Goal: Information Seeking & Learning: Check status

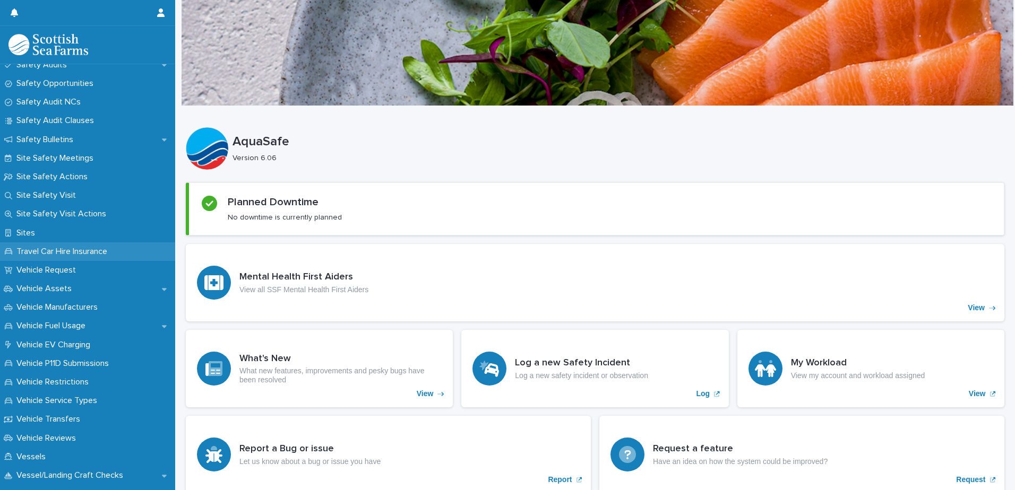
scroll to position [637, 0]
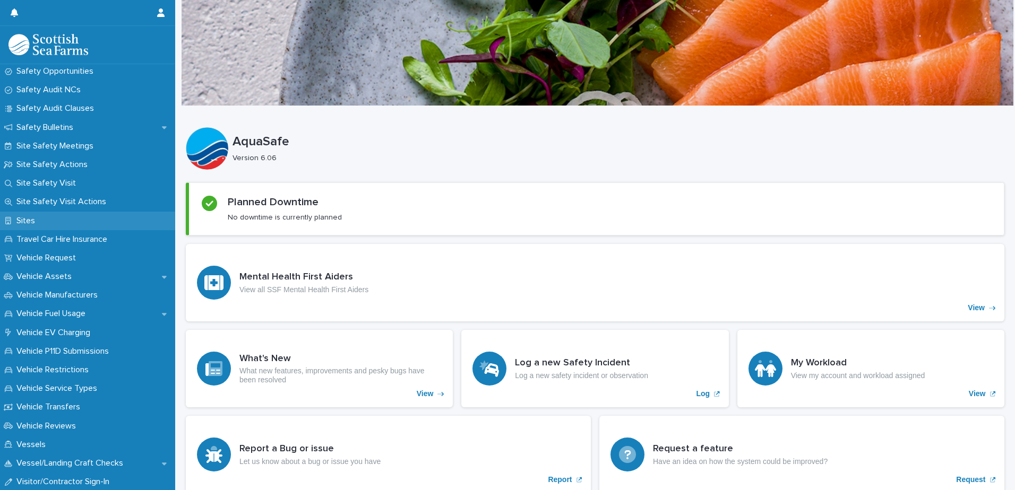
click at [32, 221] on p "Sites" at bounding box center [27, 221] width 31 height 10
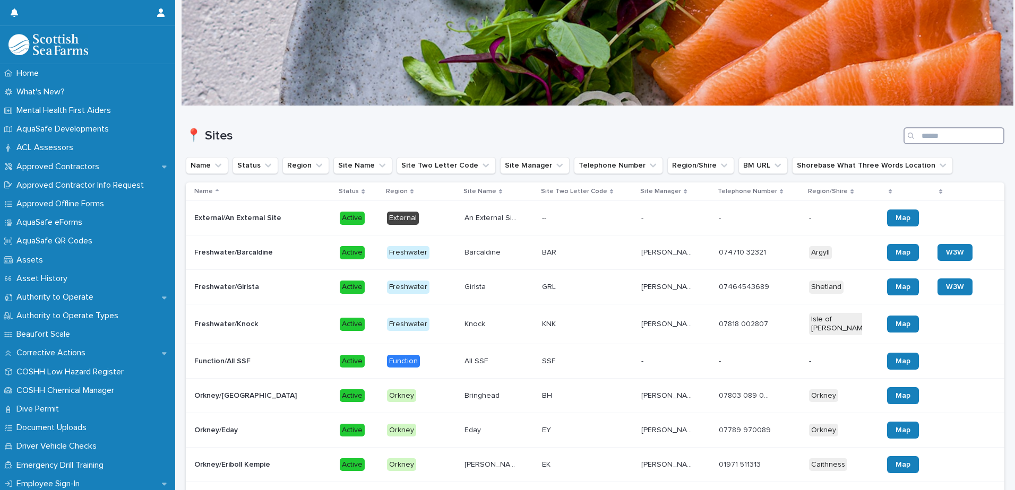
click at [957, 133] on input "Search" at bounding box center [953, 135] width 101 height 17
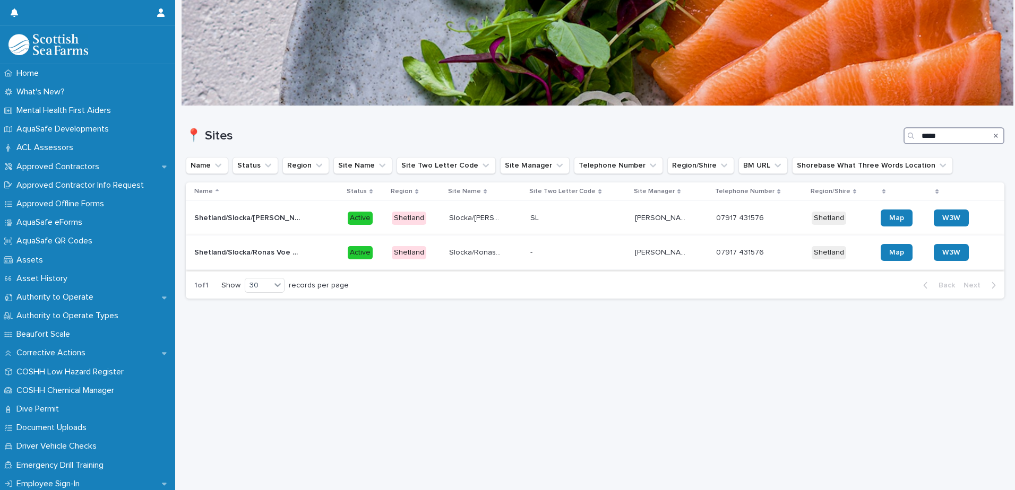
type input "*****"
click at [555, 253] on p at bounding box center [556, 252] width 53 height 9
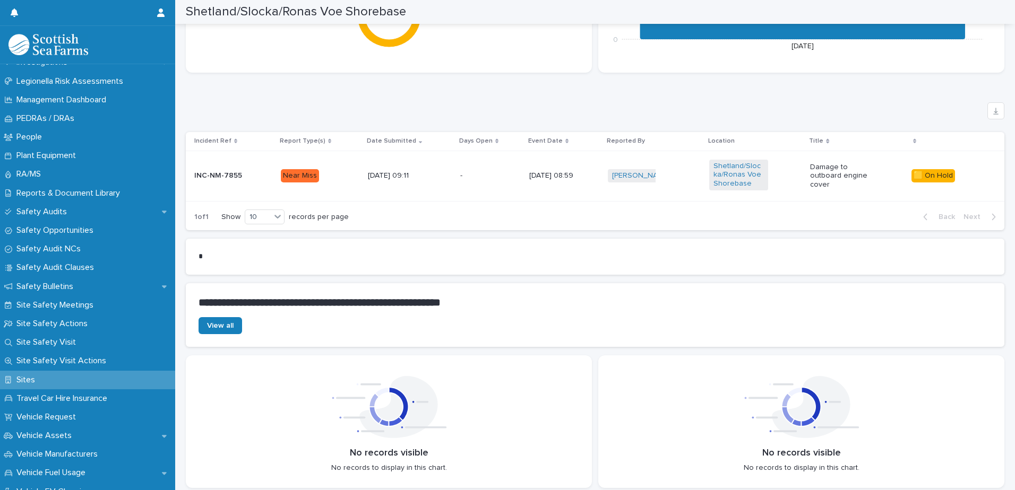
scroll to position [637, 0]
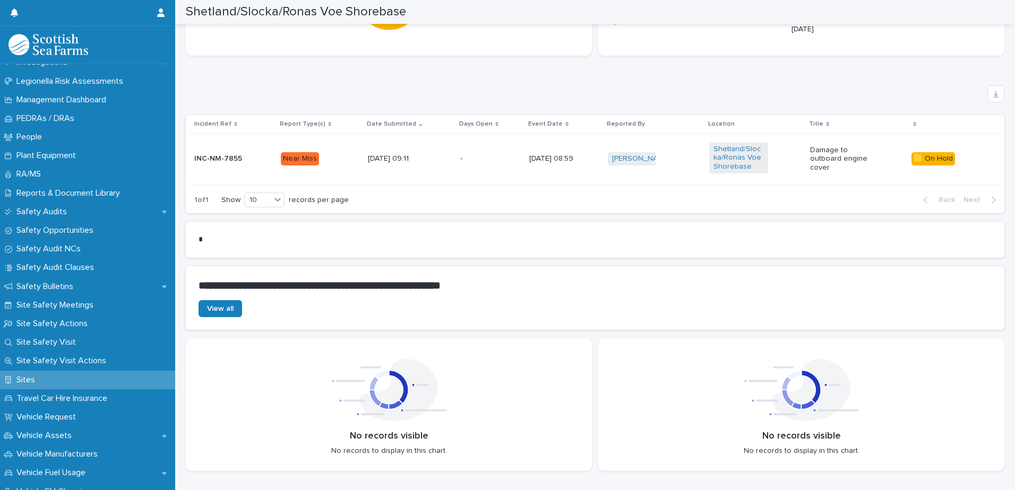
click at [470, 157] on p at bounding box center [475, 158] width 30 height 9
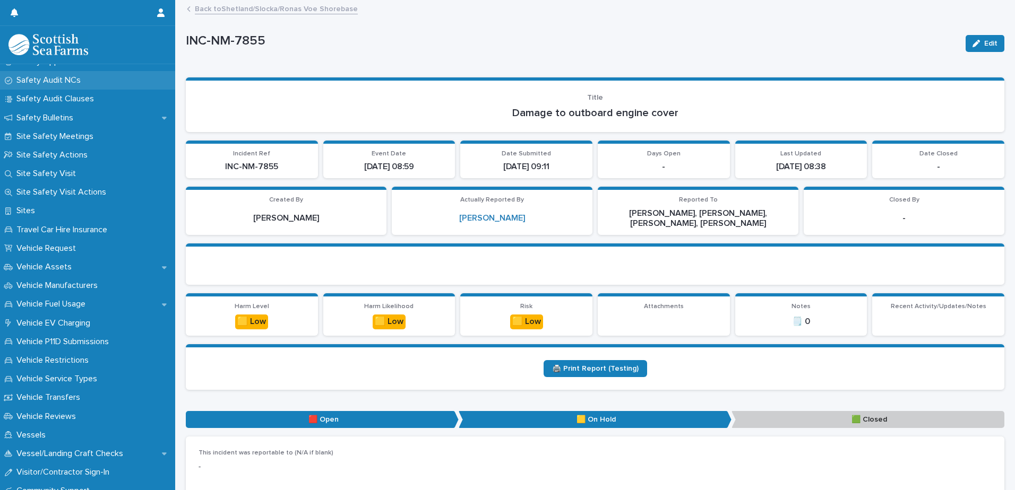
scroll to position [637, 0]
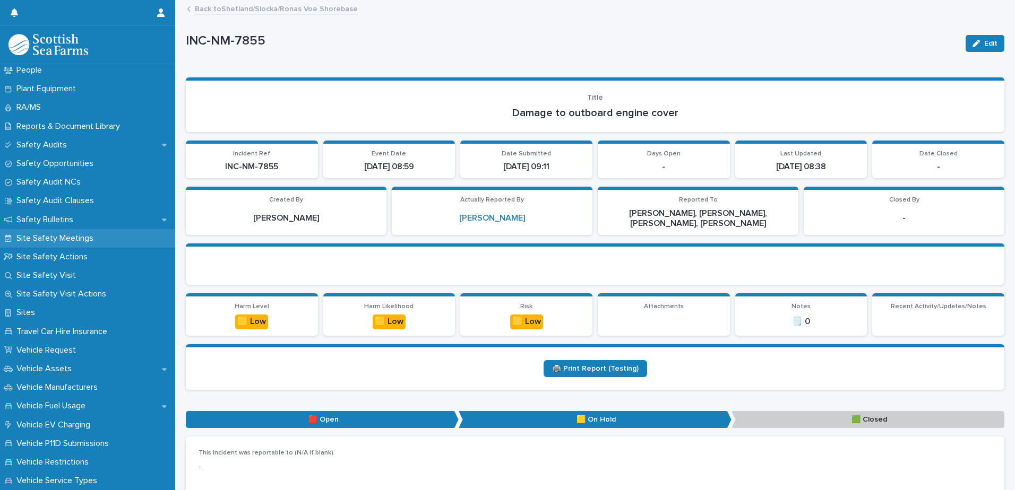
click at [58, 236] on p "Site Safety Meetings" at bounding box center [57, 238] width 90 height 10
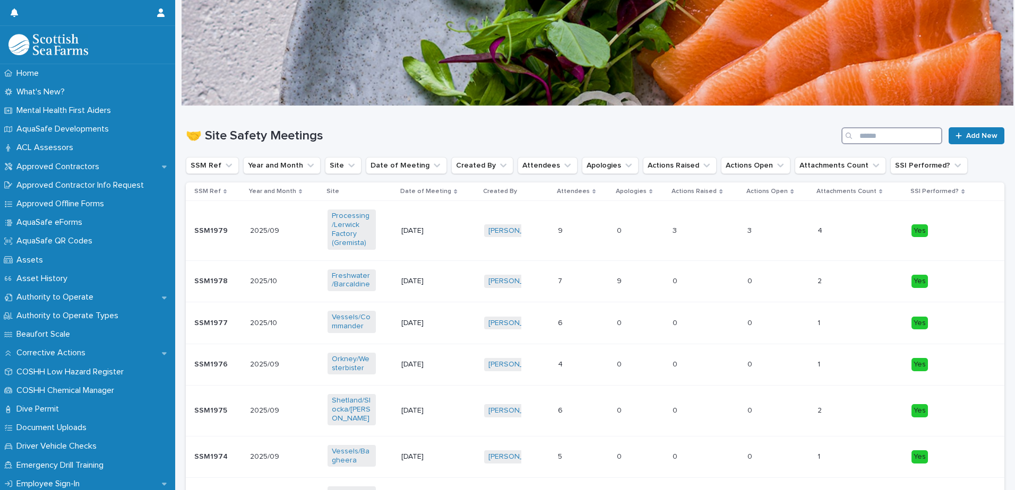
click at [862, 141] on input "Search" at bounding box center [891, 135] width 101 height 17
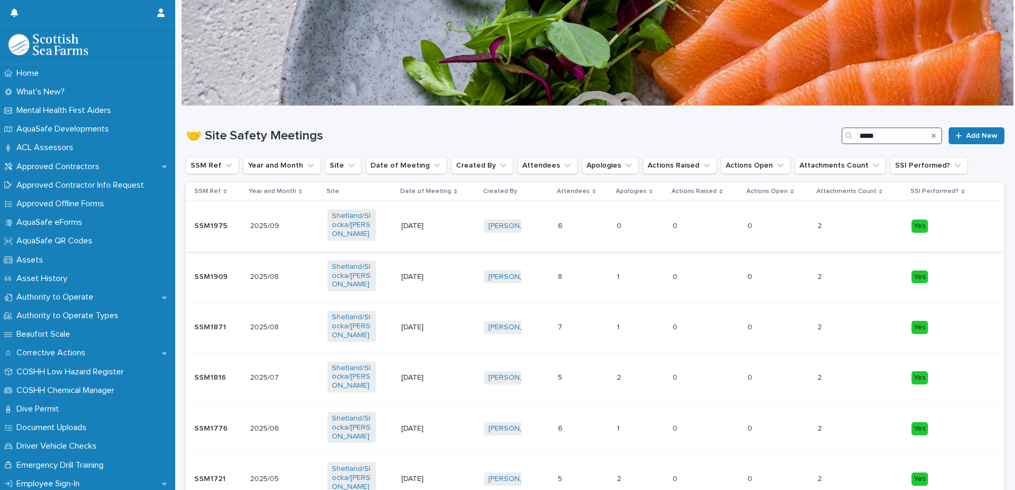
type input "*****"
click at [578, 228] on p at bounding box center [570, 226] width 24 height 9
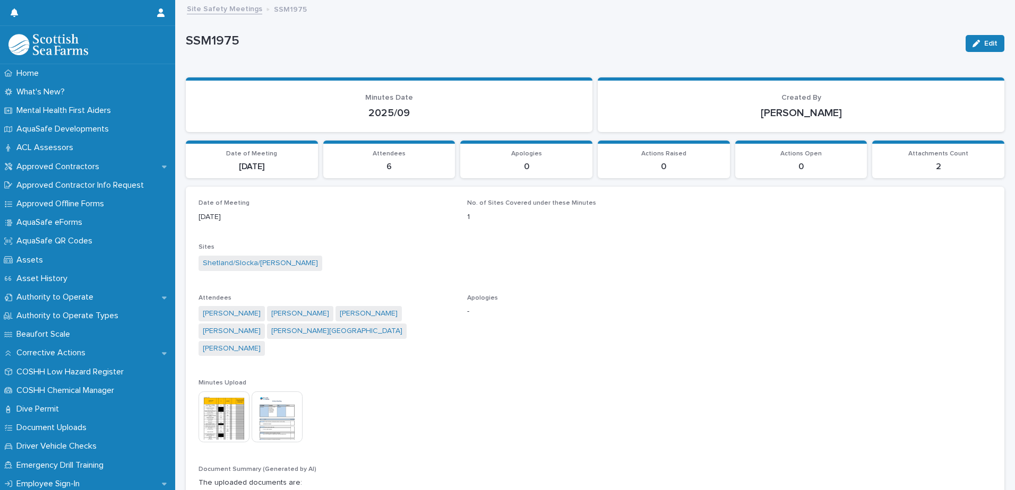
click at [278, 400] on img at bounding box center [277, 417] width 51 height 51
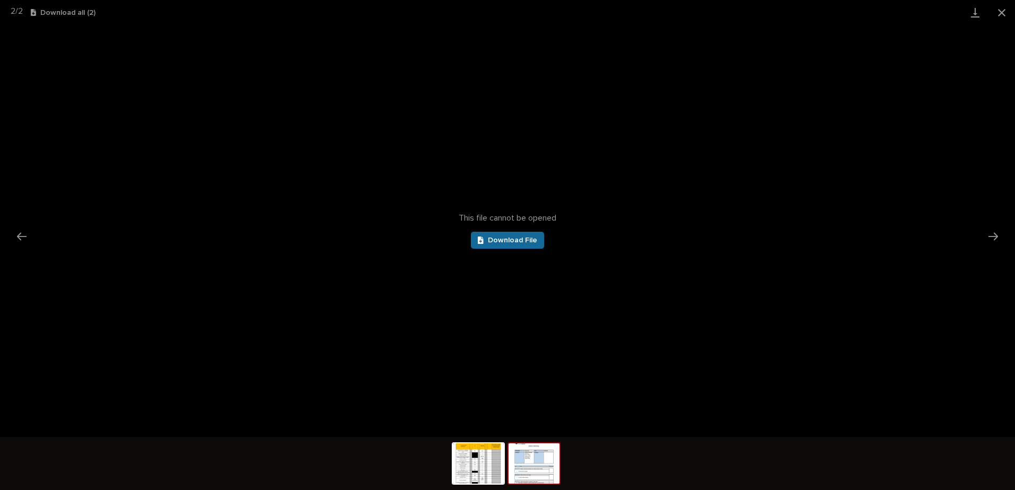
click at [505, 243] on span "Download File" at bounding box center [512, 240] width 49 height 7
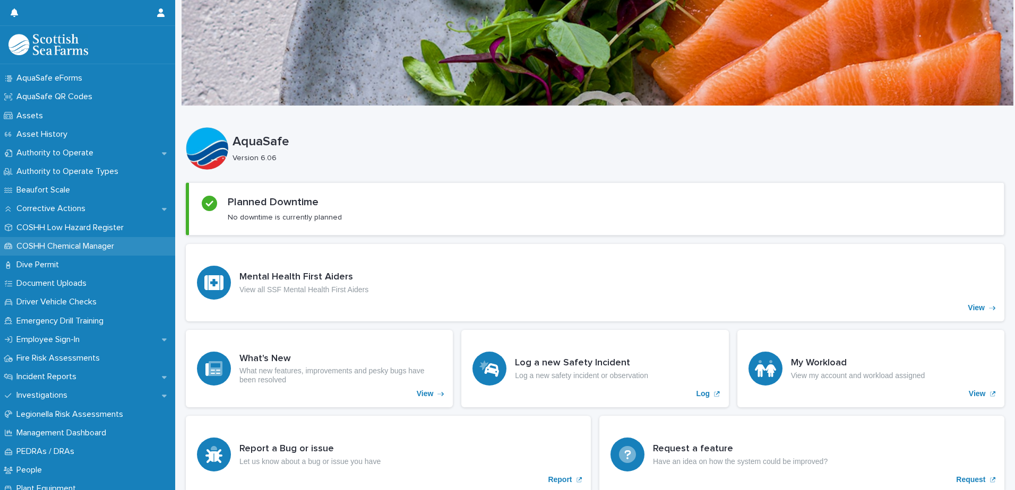
scroll to position [159, 0]
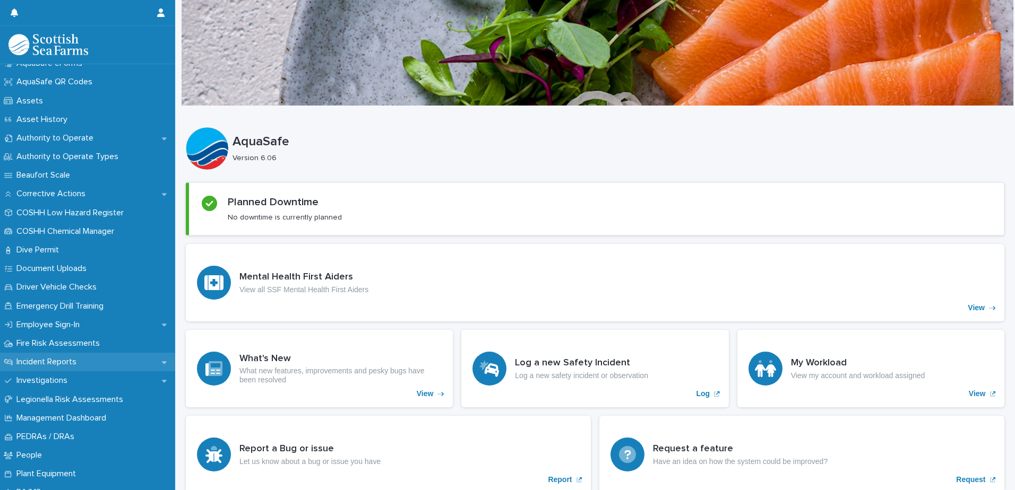
click at [47, 363] on p "Incident Reports" at bounding box center [48, 362] width 73 height 10
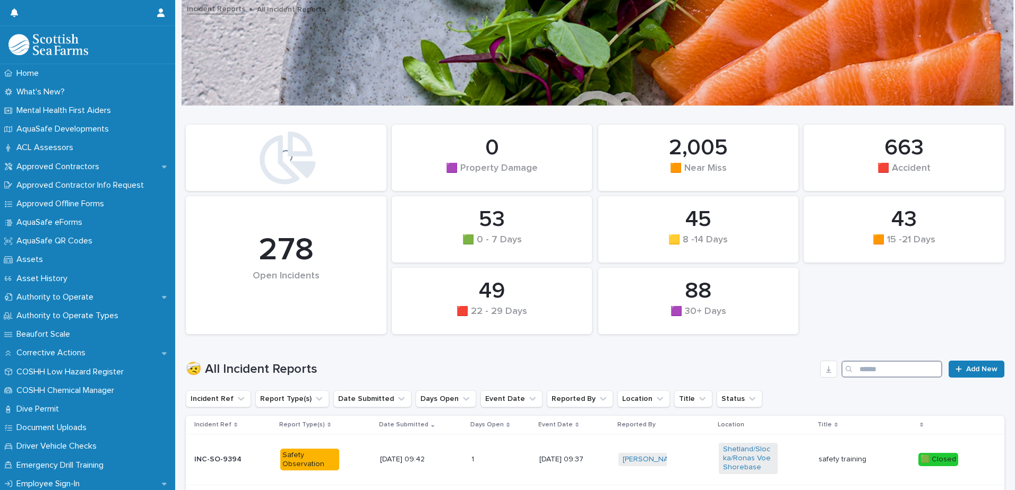
click at [870, 367] on input "Search" at bounding box center [891, 369] width 101 height 17
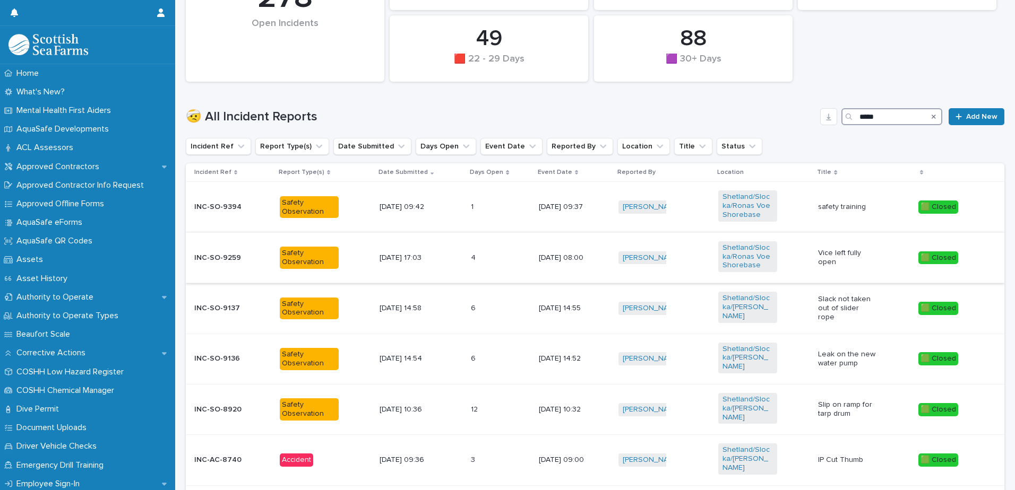
scroll to position [306, 0]
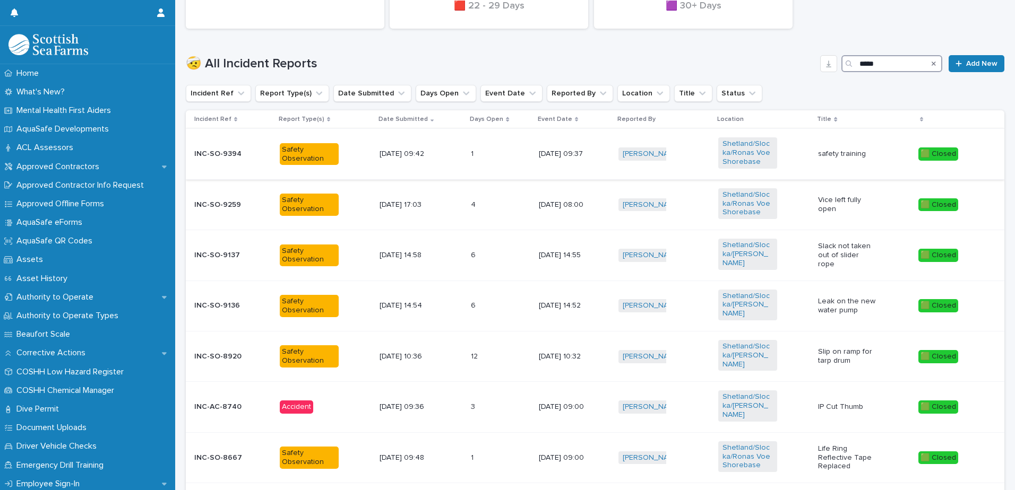
type input "*****"
click at [497, 153] on div "1 1" at bounding box center [500, 154] width 59 height 18
